Goal: Task Accomplishment & Management: Manage account settings

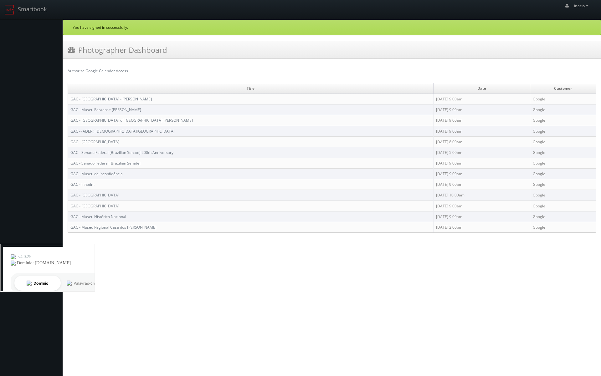
click at [102, 99] on link "GAC - [GEOGRAPHIC_DATA] - [PERSON_NAME]" at bounding box center [110, 98] width 81 height 5
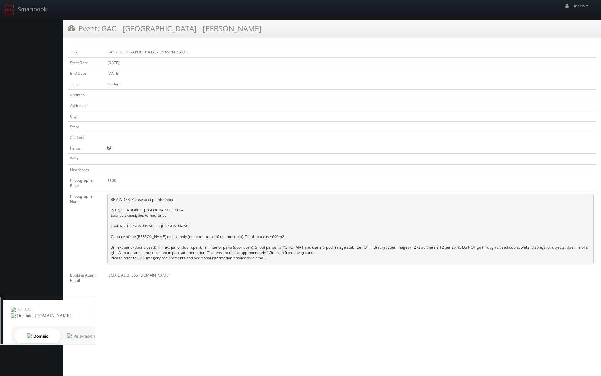
click at [268, 209] on pre "REMINDER: Please accept this shoot!! [STREET_ADDRESS]. [GEOGRAPHIC_DATA]. Sala …" at bounding box center [350, 229] width 486 height 70
click at [185, 222] on pre "REMINDER: Please accept this shoot!! [STREET_ADDRESS]. [GEOGRAPHIC_DATA]. Sala …" at bounding box center [350, 229] width 486 height 70
drag, startPoint x: 111, startPoint y: 212, endPoint x: 179, endPoint y: 217, distance: 68.2
click at [179, 217] on pre "REMINDER: Please accept this shoot!! [STREET_ADDRESS]. [GEOGRAPHIC_DATA]. Sala …" at bounding box center [350, 229] width 486 height 70
copy pre "[STREET_ADDRESS]. [GEOGRAPHIC_DATA]. Sala de exposições temporárias."
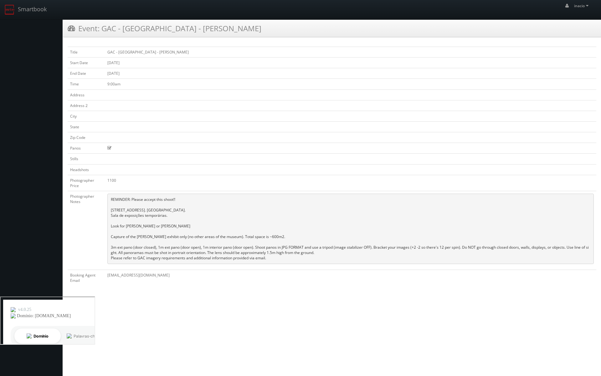
click at [185, 226] on pre "REMINDER: Please accept this shoot!! [STREET_ADDRESS]. [GEOGRAPHIC_DATA]. Sala …" at bounding box center [350, 229] width 486 height 70
drag, startPoint x: 137, startPoint y: 237, endPoint x: 165, endPoint y: 237, distance: 27.2
click at [165, 237] on pre "REMINDER: Please accept this shoot!! Praça Mauá, 1 - Centro, Rio de Janeiro - R…" at bounding box center [350, 229] width 486 height 70
copy pre "Claudia Andujar"
